Goal: Information Seeking & Learning: Learn about a topic

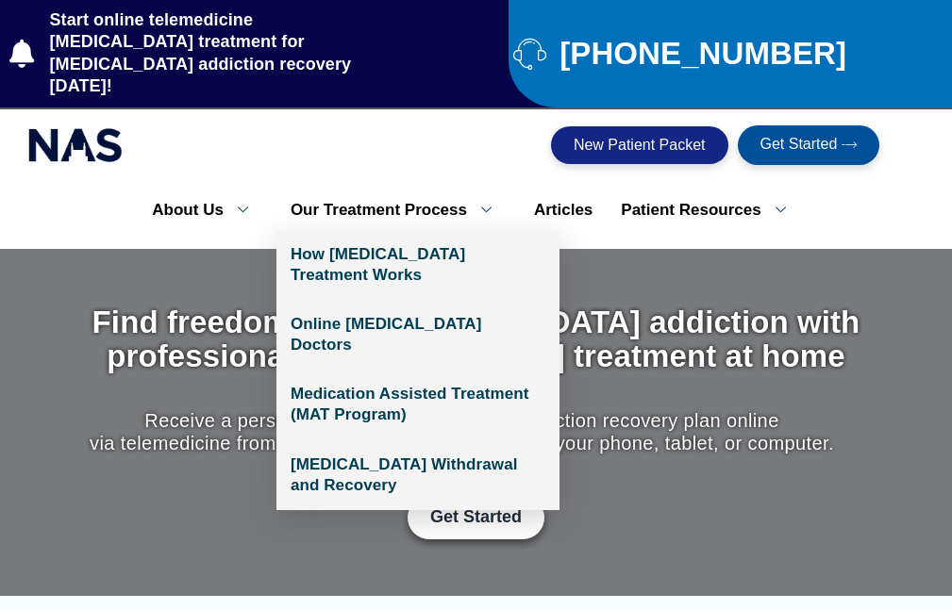
click at [371, 191] on link "Our Treatment Process" at bounding box center [397, 211] width 243 height 40
click at [482, 201] on icon at bounding box center [486, 210] width 39 height 18
click at [404, 191] on link "Our Treatment Process" at bounding box center [397, 211] width 243 height 40
click at [490, 201] on icon at bounding box center [486, 210] width 39 height 18
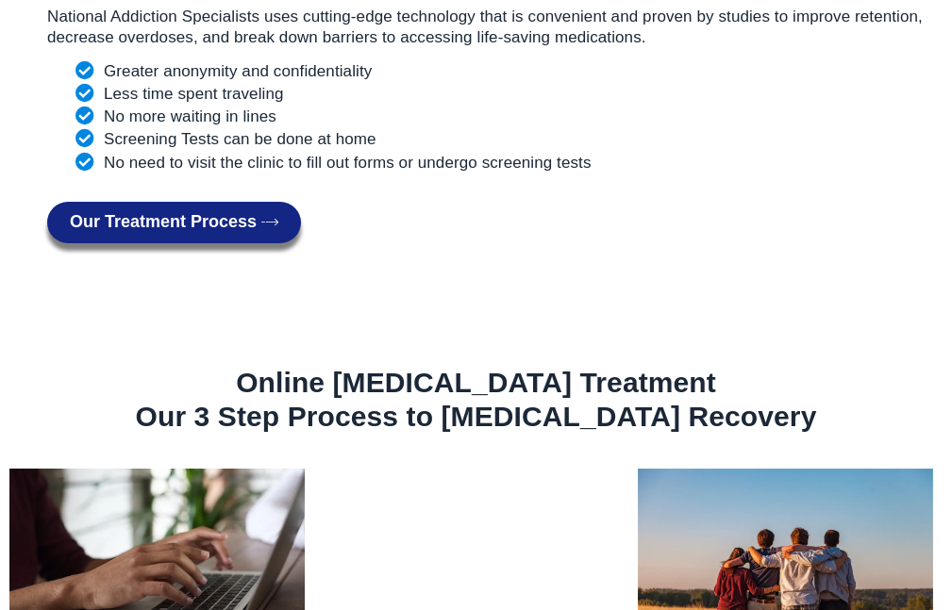
scroll to position [2264, 0]
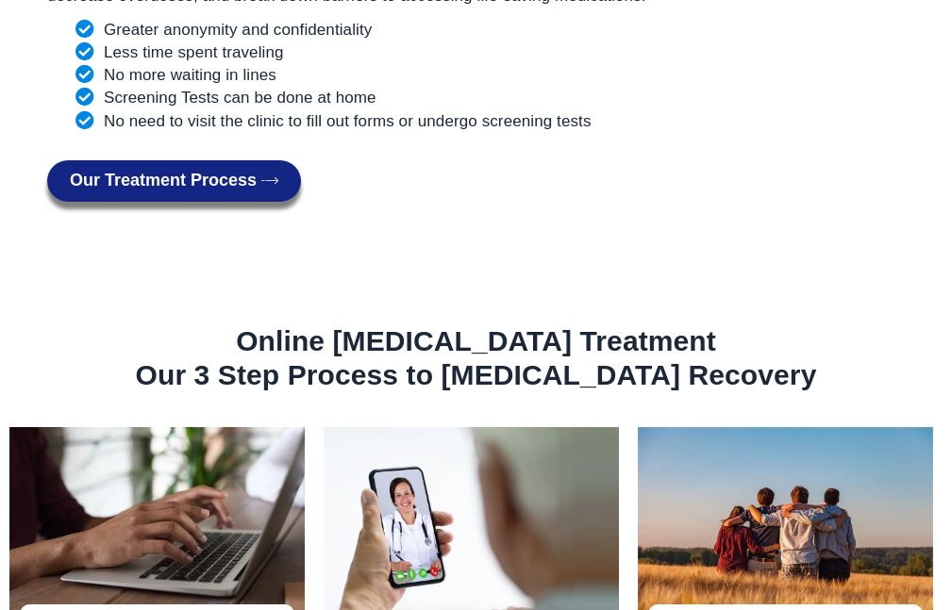
click at [233, 172] on span "Our Treatment Process" at bounding box center [163, 181] width 187 height 19
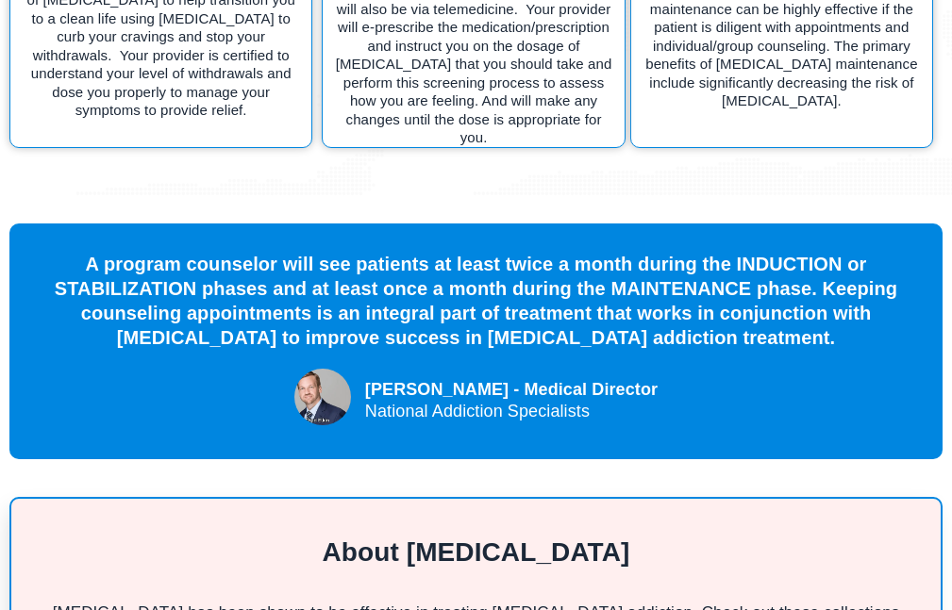
scroll to position [3585, 0]
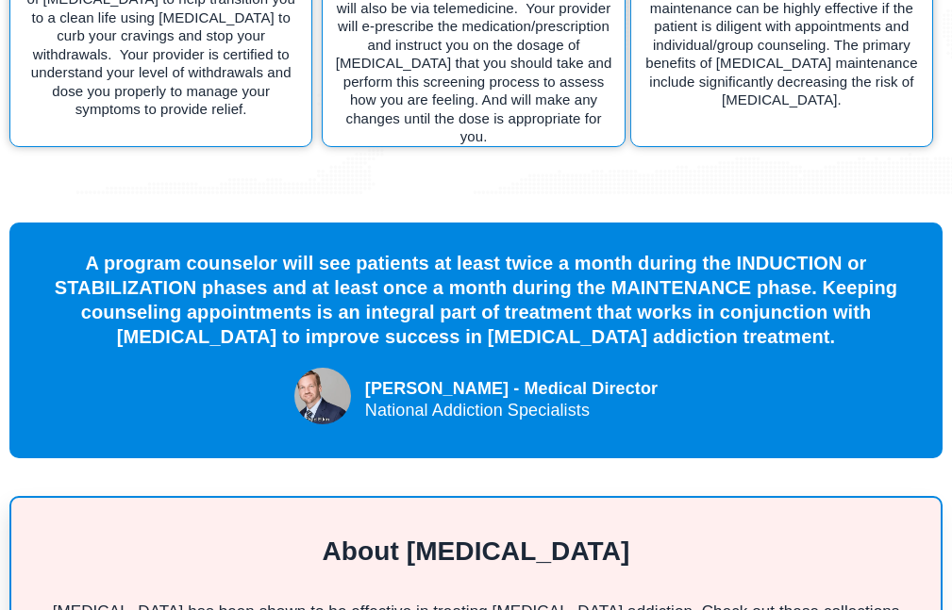
click at [431, 376] on div "[PERSON_NAME] - Medical Director" at bounding box center [511, 388] width 292 height 25
drag, startPoint x: 398, startPoint y: 261, endPoint x: 502, endPoint y: 263, distance: 103.8
click at [502, 376] on div "[PERSON_NAME] - Medical Director" at bounding box center [511, 388] width 292 height 25
click at [440, 368] on div "Dr Chad Elkin - Medical Director National Addiction Specialists" at bounding box center [511, 397] width 292 height 59
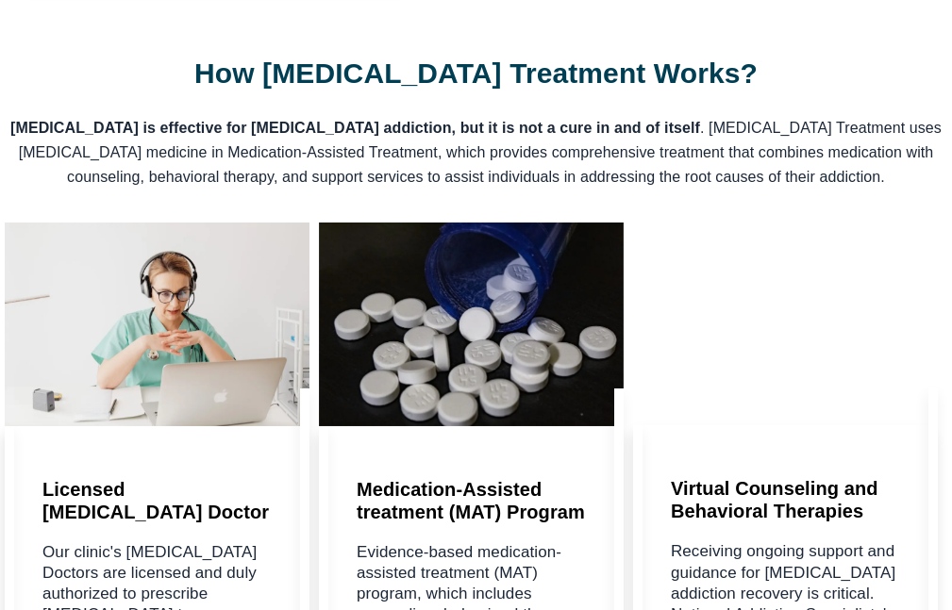
scroll to position [0, 0]
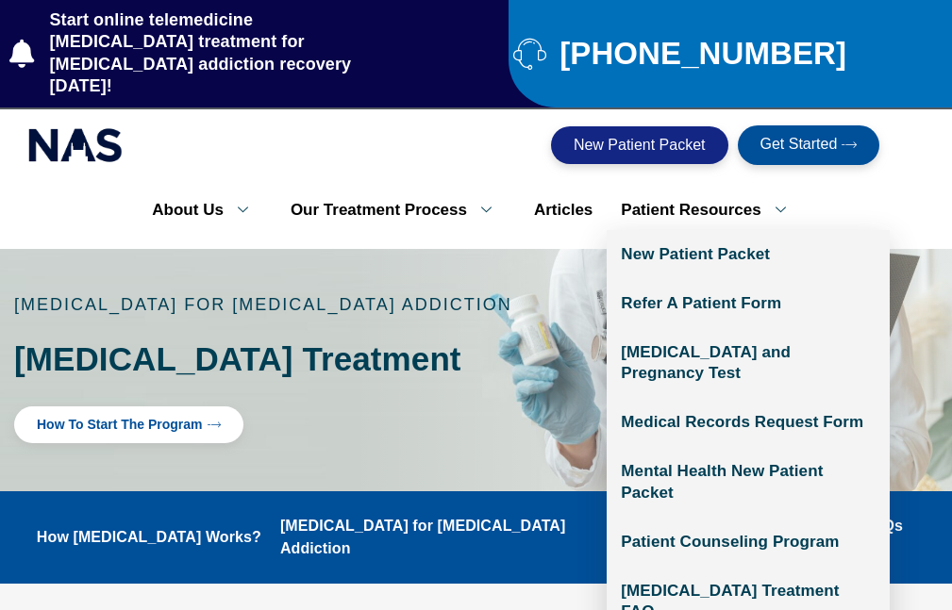
click at [772, 201] on icon at bounding box center [780, 210] width 39 height 18
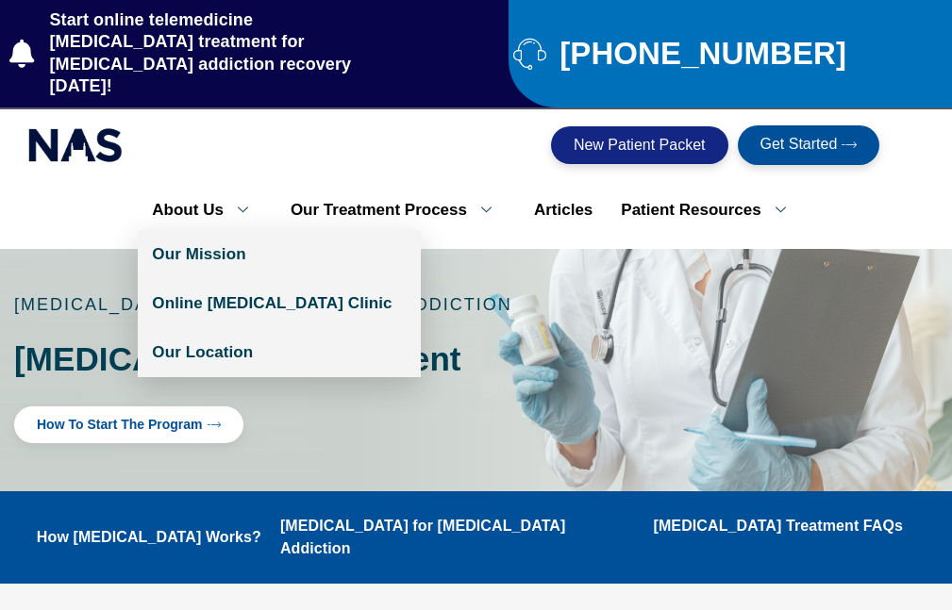
click at [224, 201] on icon at bounding box center [243, 210] width 39 height 18
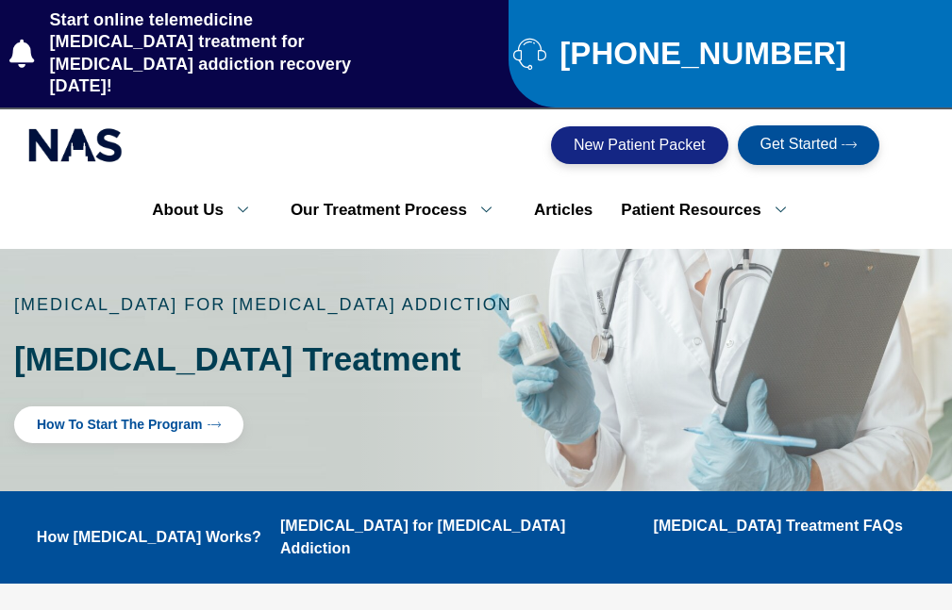
click at [87, 124] on img at bounding box center [75, 145] width 94 height 43
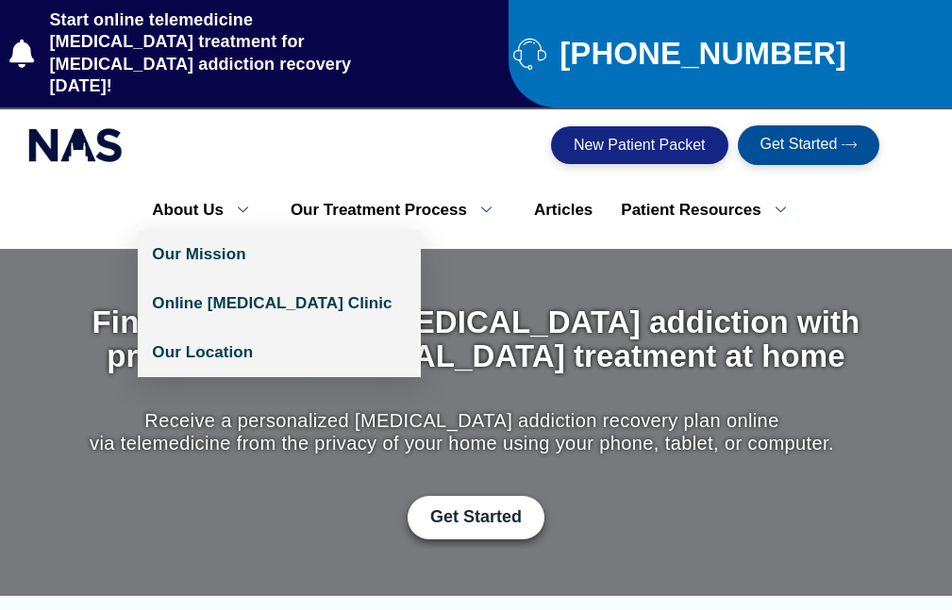
click at [222, 191] on link "About Us" at bounding box center [207, 211] width 139 height 40
click at [248, 201] on icon at bounding box center [243, 210] width 39 height 18
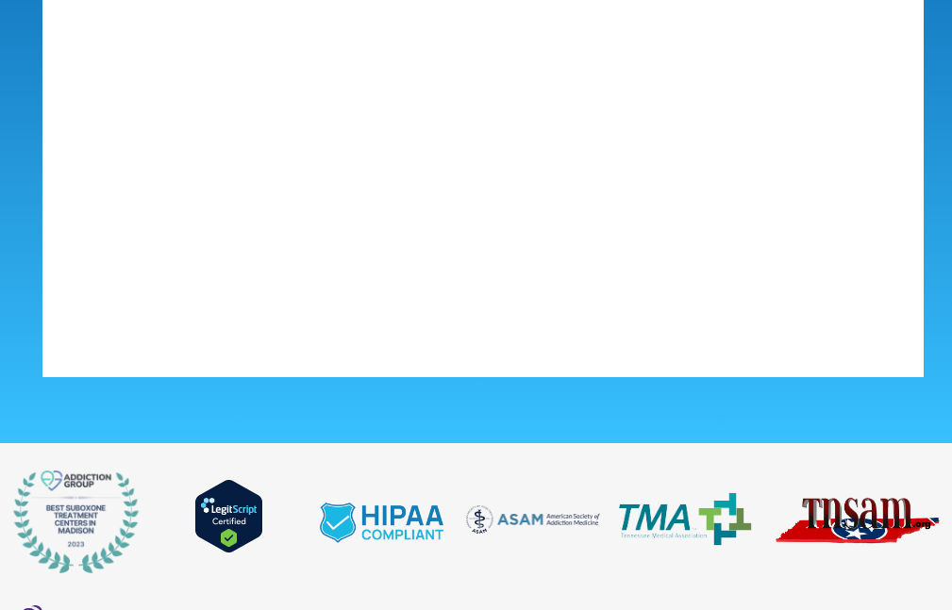
scroll to position [10858, 0]
